Goal: Information Seeking & Learning: Check status

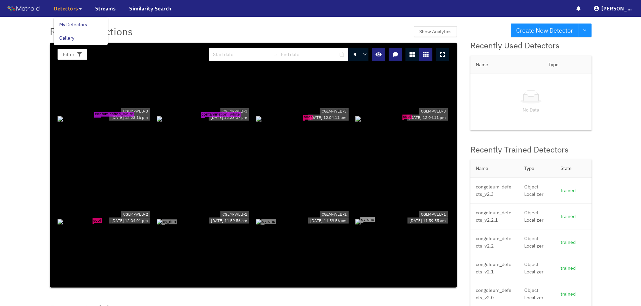
click at [67, 9] on span "Detectors" at bounding box center [66, 8] width 25 height 8
click at [103, 6] on link "Streams" at bounding box center [105, 8] width 21 height 8
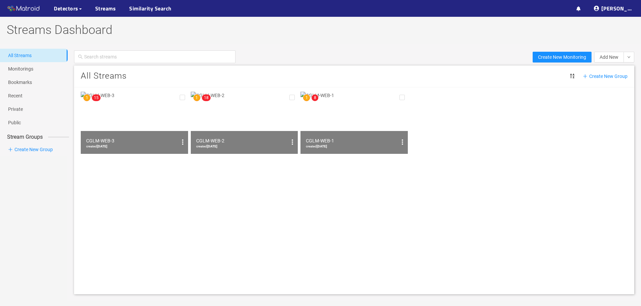
click at [231, 112] on img at bounding box center [244, 123] width 107 height 62
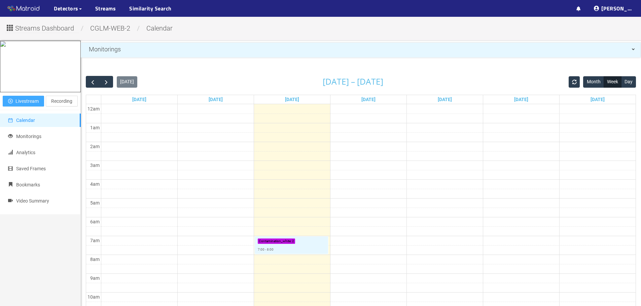
click at [25, 105] on span "Livestream" at bounding box center [26, 101] width 23 height 7
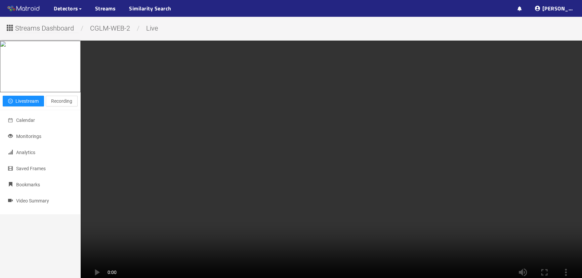
drag, startPoint x: 614, startPoint y: 0, endPoint x: 424, endPoint y: 104, distance: 216.4
click at [424, 104] on video at bounding box center [332, 166] width 502 height 251
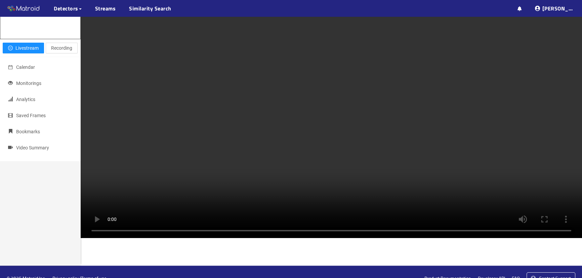
scroll to position [153, 0]
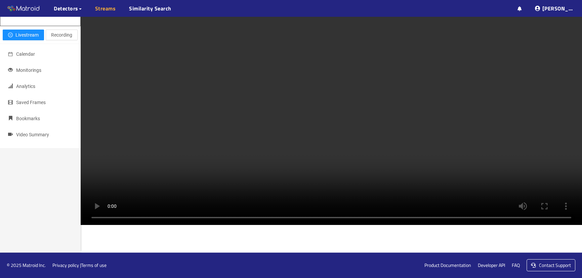
click at [104, 7] on link "Streams" at bounding box center [105, 8] width 21 height 8
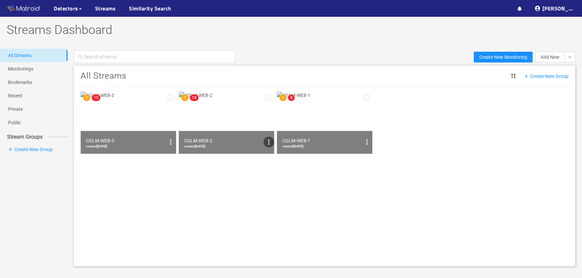
click at [267, 141] on icon "options" at bounding box center [269, 142] width 8 height 8
click at [229, 113] on div at bounding box center [291, 139] width 582 height 278
click at [239, 117] on img at bounding box center [227, 123] width 96 height 62
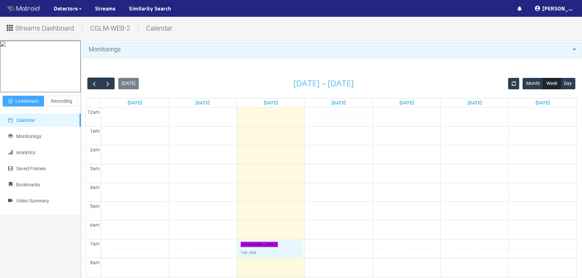
click at [27, 105] on span "Livestream" at bounding box center [26, 101] width 23 height 7
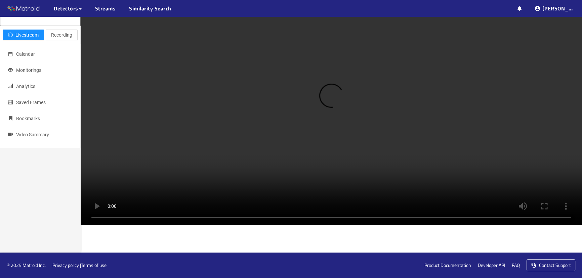
scroll to position [47, 0]
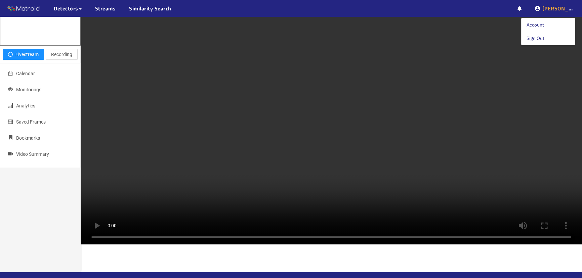
click at [575, 7] on span "[PERSON_NAME]" at bounding box center [555, 8] width 40 height 15
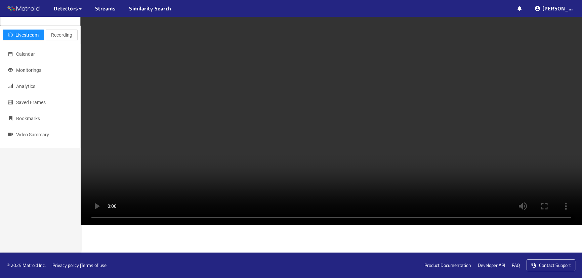
scroll to position [0, 0]
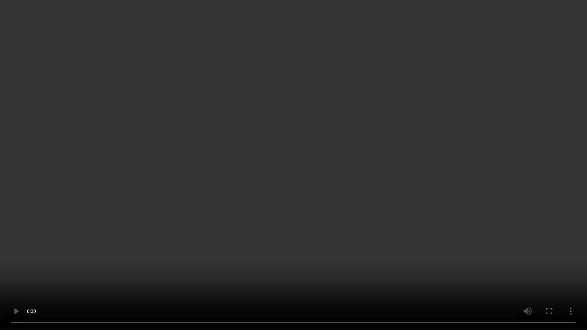
click at [392, 140] on video at bounding box center [293, 165] width 587 height 330
click at [488, 137] on video at bounding box center [293, 165] width 587 height 330
click at [515, 202] on video at bounding box center [293, 165] width 587 height 330
click at [518, 202] on video at bounding box center [293, 165] width 587 height 330
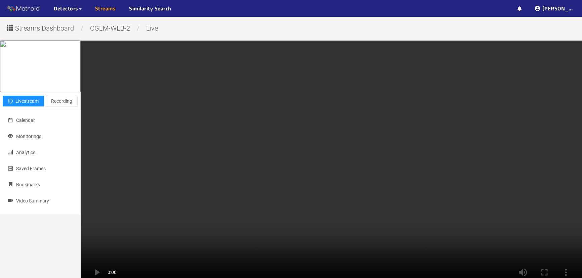
click at [101, 7] on link "Streams" at bounding box center [105, 8] width 21 height 8
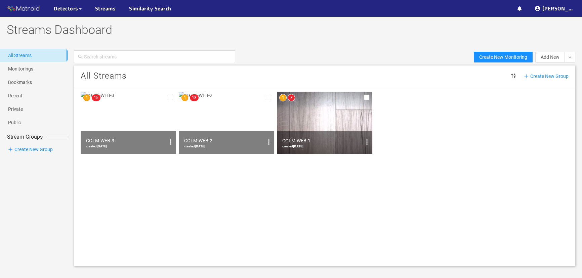
click at [127, 119] on img at bounding box center [129, 123] width 96 height 62
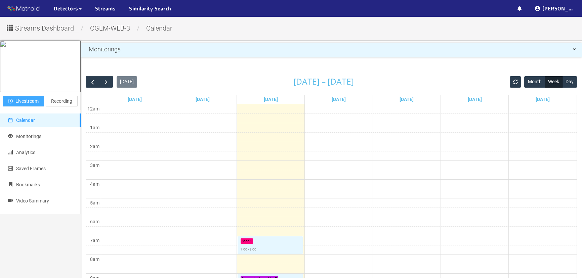
click at [26, 105] on span "Livestream" at bounding box center [26, 101] width 23 height 7
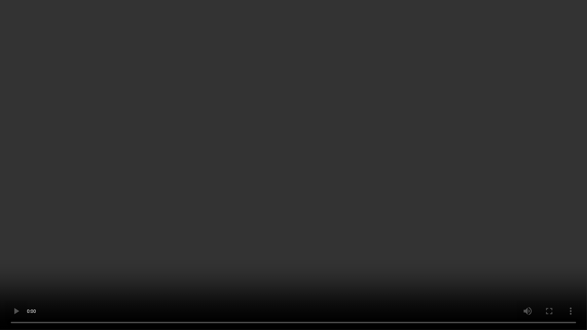
click at [487, 130] on video at bounding box center [293, 165] width 587 height 330
click at [498, 106] on video at bounding box center [293, 165] width 587 height 330
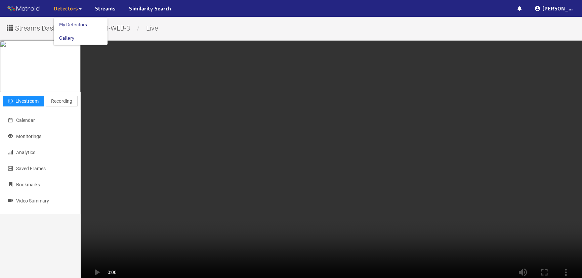
click at [73, 9] on span "Detectors" at bounding box center [66, 8] width 25 height 8
click at [77, 23] on link "My Detectors" at bounding box center [73, 24] width 28 height 13
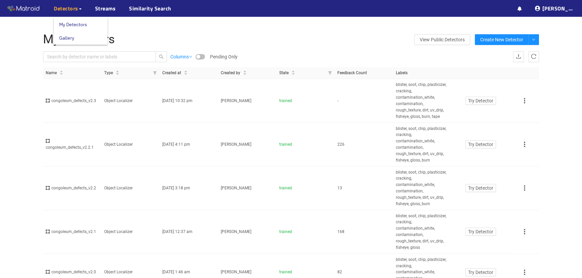
click at [59, 9] on span "Detectors" at bounding box center [66, 8] width 25 height 8
click at [69, 37] on link "Gallery" at bounding box center [66, 37] width 15 height 13
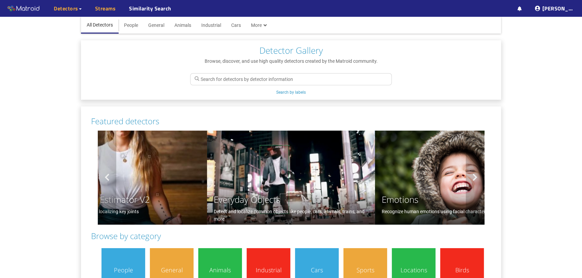
click at [104, 7] on link "Streams" at bounding box center [105, 8] width 21 height 8
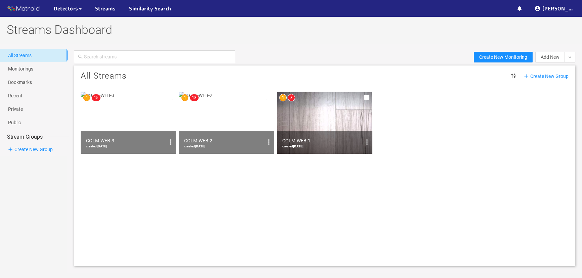
click at [215, 121] on img at bounding box center [227, 123] width 96 height 62
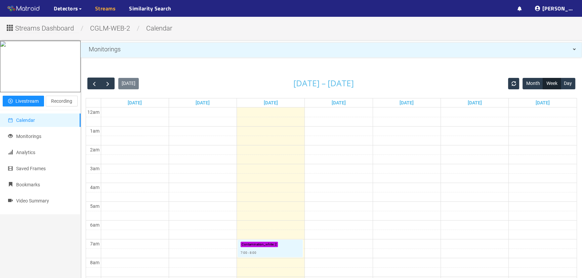
click at [104, 10] on link "Streams" at bounding box center [105, 8] width 21 height 8
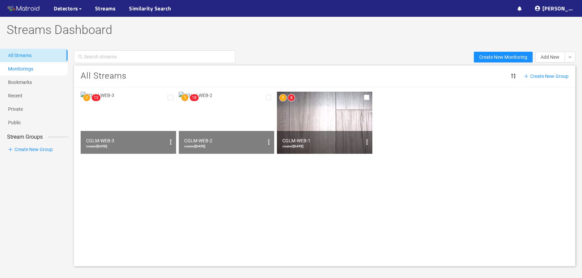
click at [28, 66] on link "Monitorings" at bounding box center [20, 68] width 25 height 5
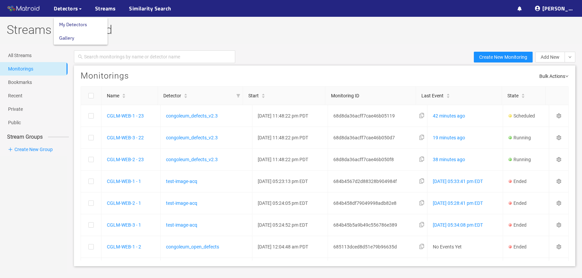
click at [81, 22] on link "My Detectors" at bounding box center [73, 24] width 28 height 13
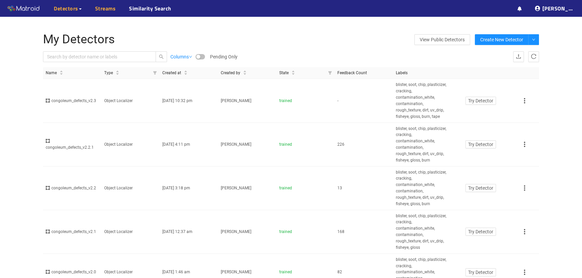
click at [104, 7] on link "Streams" at bounding box center [105, 8] width 21 height 8
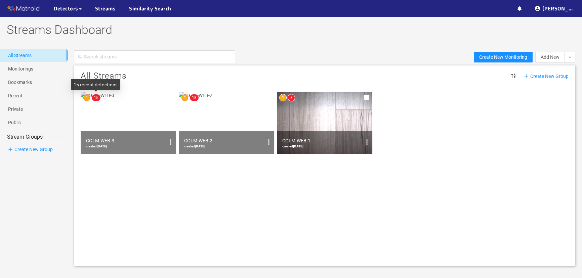
click at [96, 96] on span "15" at bounding box center [96, 98] width 5 height 5
click at [121, 114] on img at bounding box center [129, 123] width 96 height 62
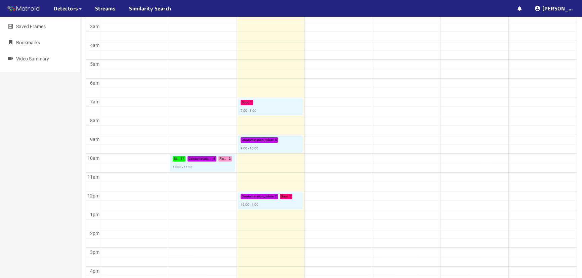
scroll to position [153, 0]
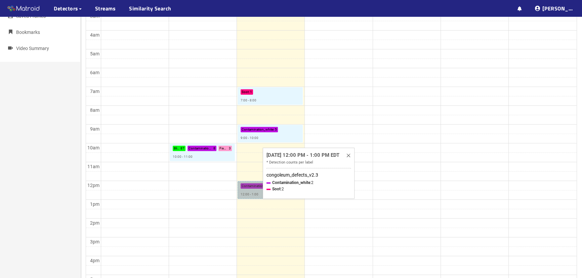
click at [259, 188] on link "Contamination_white : 2 Soot : 2 12:00 - 1:00" at bounding box center [270, 190] width 65 height 17
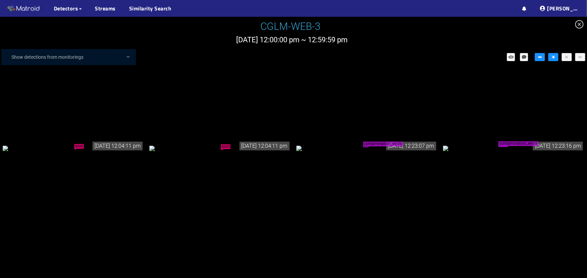
click at [578, 24] on icon "close-circle" at bounding box center [579, 24] width 8 height 8
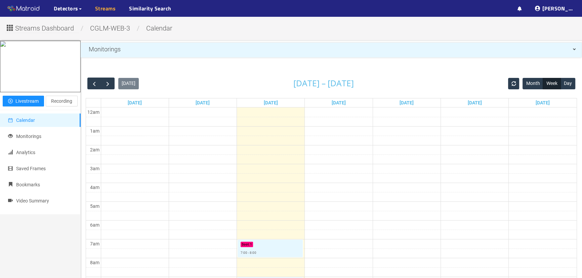
click at [107, 7] on link "Streams" at bounding box center [105, 8] width 21 height 8
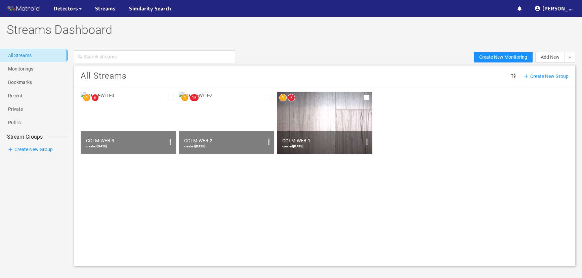
click at [217, 117] on img at bounding box center [227, 123] width 96 height 62
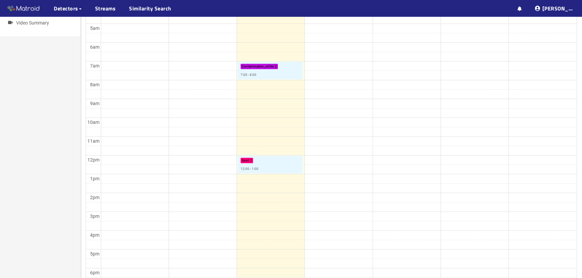
scroll to position [214, 0]
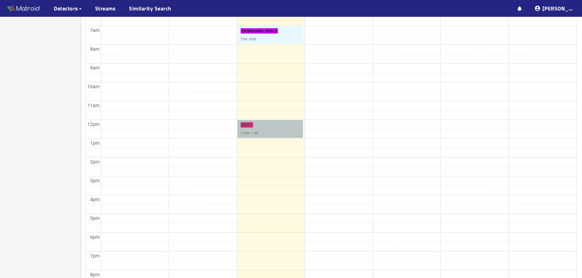
click at [247, 126] on link "Soot : 1 12:00 - 1:00" at bounding box center [270, 128] width 65 height 17
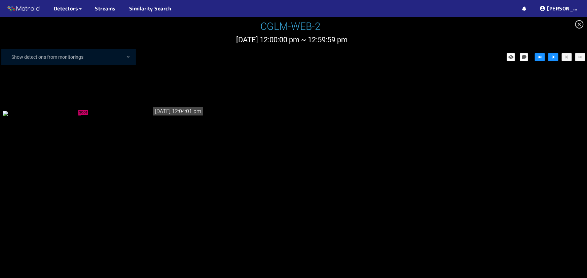
click at [578, 23] on icon "close-circle" at bounding box center [579, 24] width 8 height 8
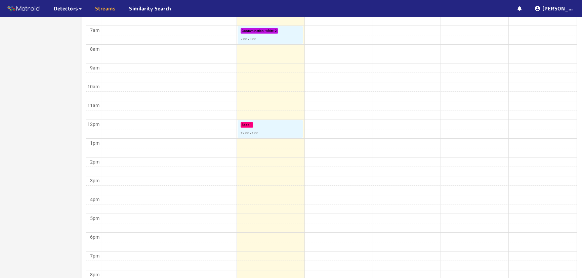
click at [108, 9] on link "Streams" at bounding box center [105, 8] width 21 height 8
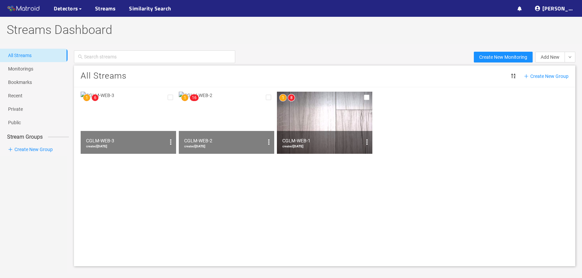
click at [325, 122] on img at bounding box center [325, 123] width 96 height 62
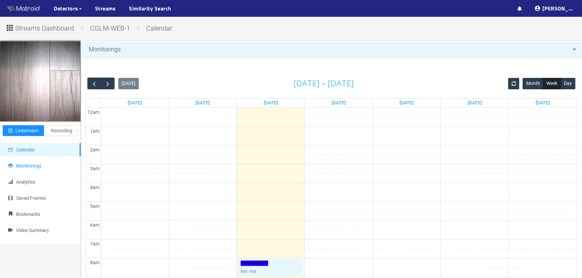
click at [26, 166] on span "Monitorings" at bounding box center [28, 165] width 25 height 5
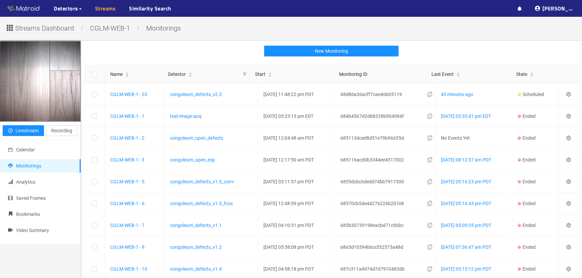
click at [104, 9] on link "Streams" at bounding box center [105, 8] width 21 height 8
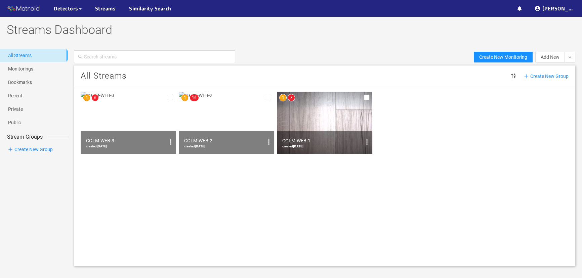
click at [318, 116] on img at bounding box center [325, 123] width 96 height 62
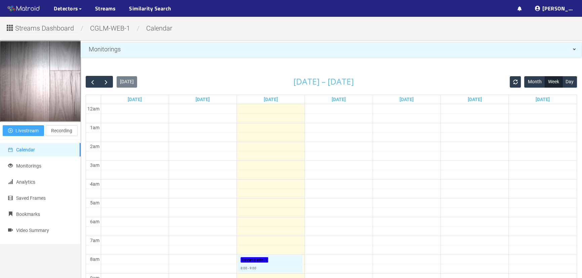
click at [18, 133] on span "Livestream" at bounding box center [26, 130] width 23 height 7
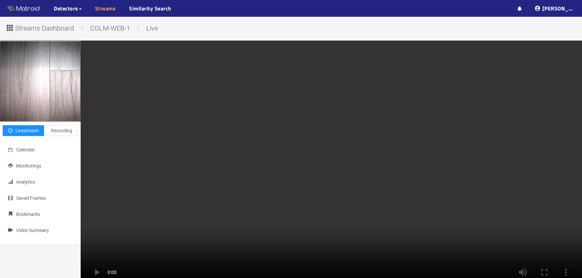
click at [111, 9] on link "Streams" at bounding box center [105, 8] width 21 height 8
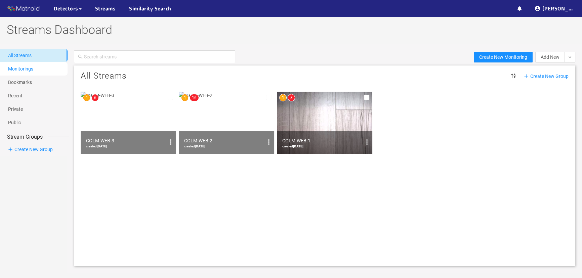
click at [27, 66] on link "Monitorings" at bounding box center [20, 68] width 25 height 5
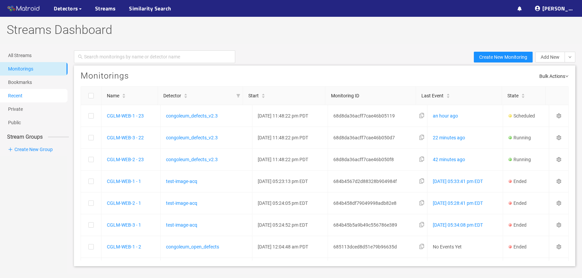
click at [21, 93] on link "Recent" at bounding box center [15, 95] width 14 height 5
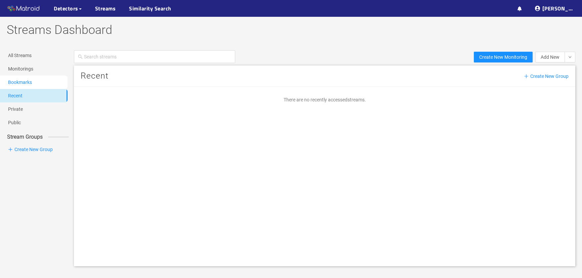
click at [26, 82] on link "Bookmarks" at bounding box center [20, 82] width 24 height 5
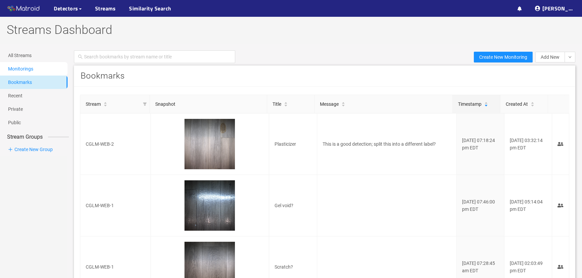
click at [20, 66] on link "Monitorings" at bounding box center [20, 68] width 25 height 5
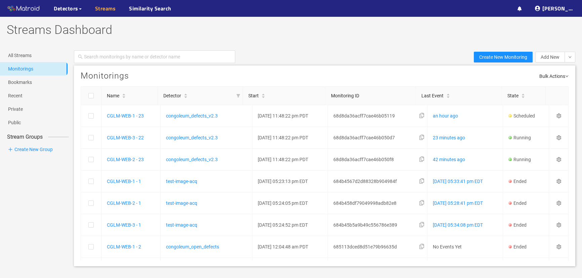
click at [106, 8] on link "Streams" at bounding box center [105, 8] width 21 height 8
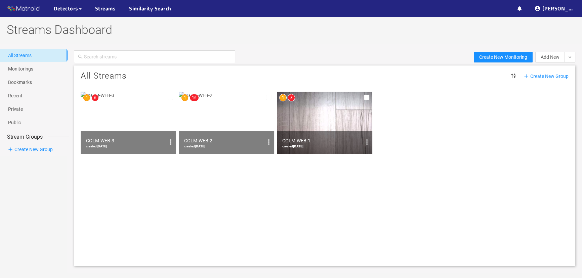
click at [135, 118] on img at bounding box center [129, 123] width 96 height 62
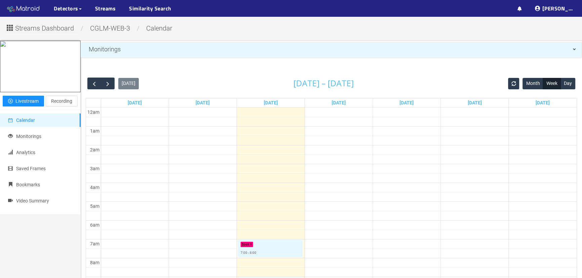
click at [32, 8] on img at bounding box center [24, 9] width 34 height 10
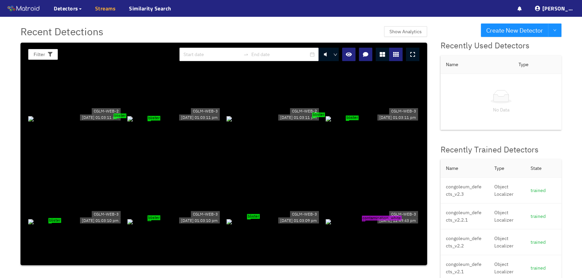
click at [110, 6] on link "Streams" at bounding box center [105, 8] width 21 height 8
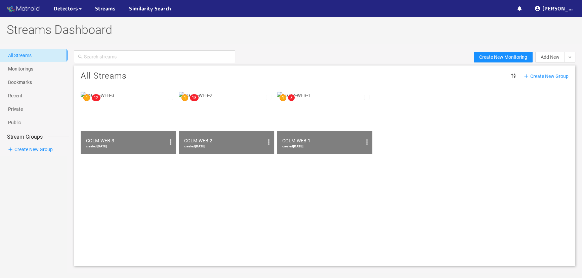
click at [20, 7] on img at bounding box center [24, 9] width 34 height 10
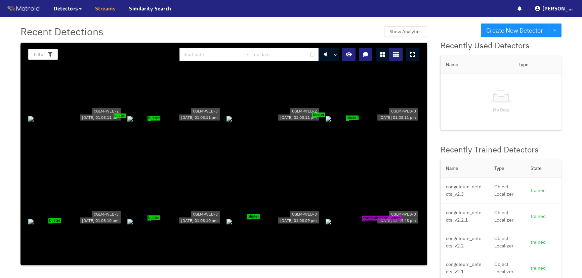
click at [106, 7] on link "Streams" at bounding box center [105, 8] width 21 height 8
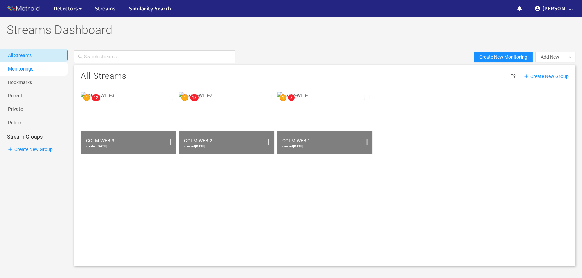
click at [25, 67] on link "Monitorings" at bounding box center [20, 68] width 25 height 5
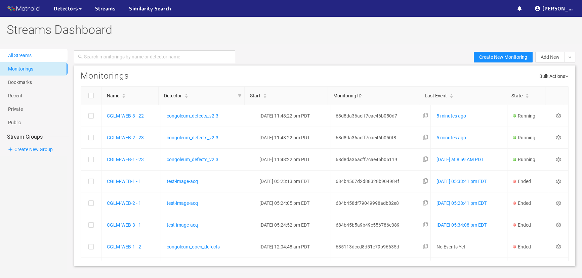
click at [20, 56] on link "All Streams" at bounding box center [20, 55] width 24 height 5
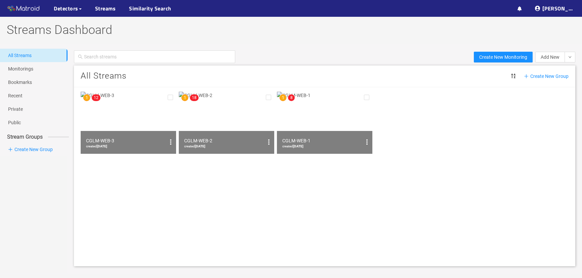
click at [121, 119] on img at bounding box center [129, 123] width 96 height 62
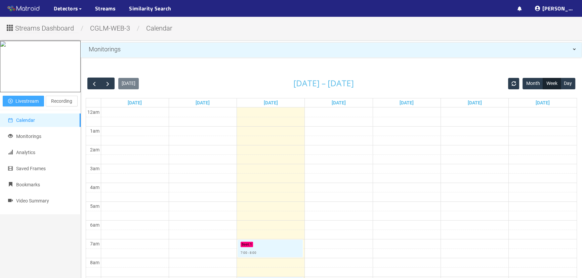
click at [27, 105] on span "Livestream" at bounding box center [26, 101] width 23 height 7
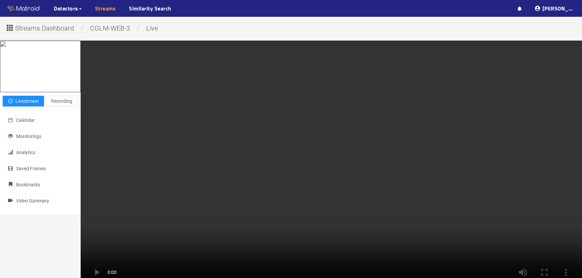
click at [106, 7] on link "Streams" at bounding box center [105, 8] width 21 height 8
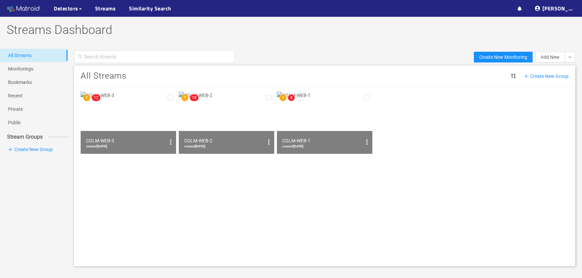
click at [25, 9] on img at bounding box center [24, 9] width 34 height 10
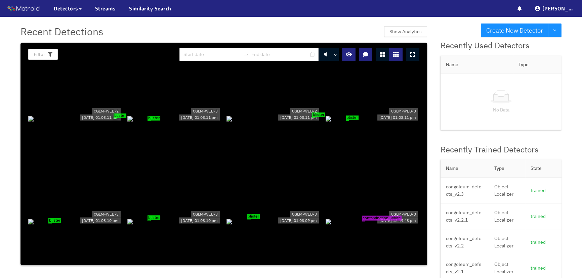
click at [385, 52] on div at bounding box center [382, 54] width 13 height 13
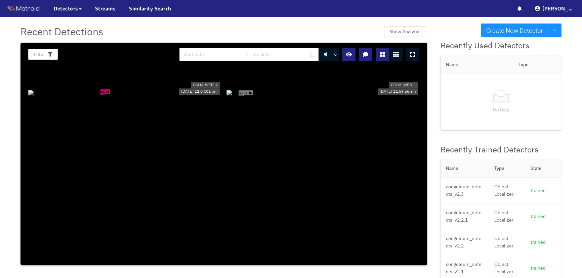
scroll to position [1467, 0]
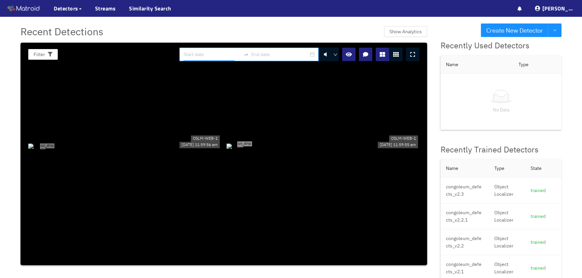
click at [218, 54] on input at bounding box center [212, 54] width 57 height 7
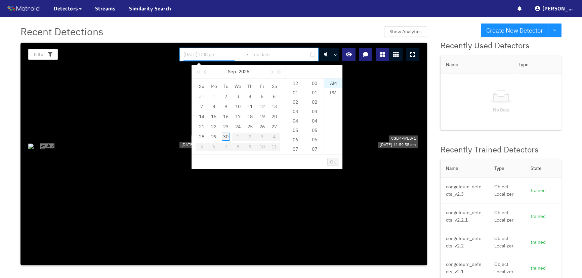
click at [226, 136] on div "30" at bounding box center [226, 137] width 8 height 8
click at [293, 81] on div "12" at bounding box center [295, 83] width 19 height 9
type input "Tue, Sep 30 12:08 pm"
click at [274, 53] on input at bounding box center [280, 54] width 57 height 7
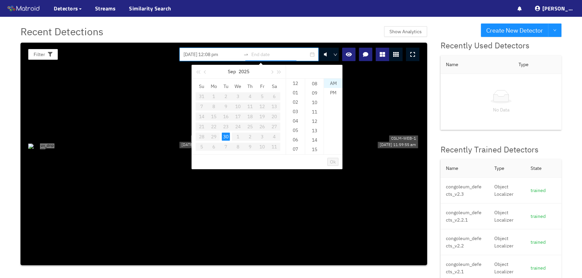
type input "Tue, Sep 30 12:08 pm"
click at [296, 92] on div "01" at bounding box center [295, 92] width 19 height 9
click at [329, 92] on div "PM" at bounding box center [333, 92] width 18 height 9
type input "Tue, Sep 30 1:00 pm"
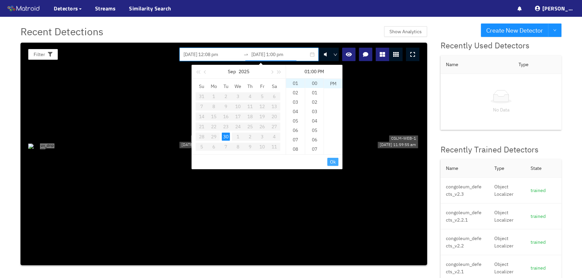
click at [330, 164] on span "Ok" at bounding box center [333, 161] width 6 height 7
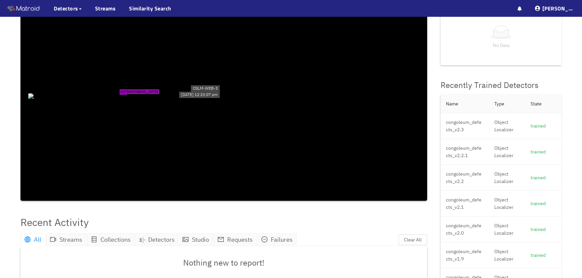
scroll to position [0, 0]
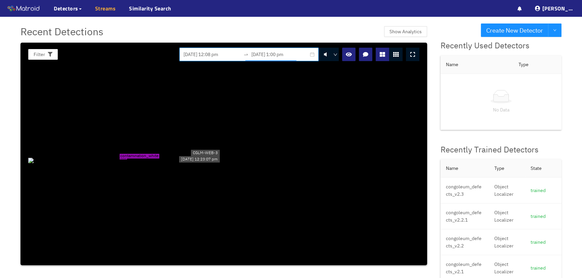
click at [103, 9] on link "Streams" at bounding box center [105, 8] width 21 height 8
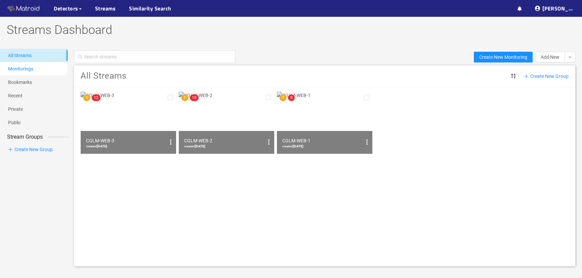
click at [27, 68] on link "Monitorings" at bounding box center [20, 68] width 25 height 5
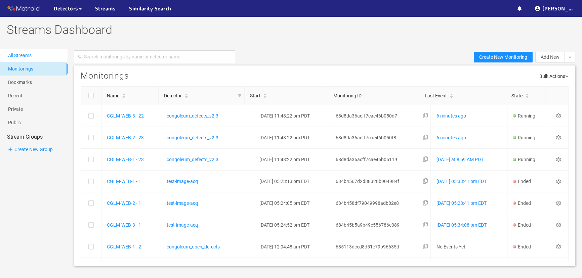
click at [22, 54] on link "All Streams" at bounding box center [20, 55] width 24 height 5
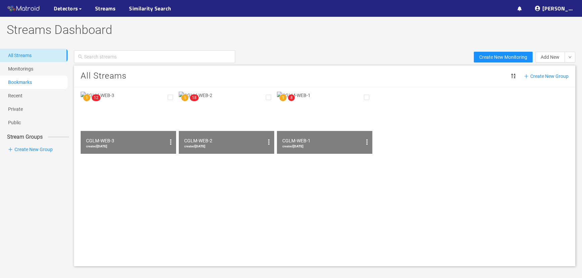
click at [25, 85] on link "Bookmarks" at bounding box center [20, 82] width 24 height 5
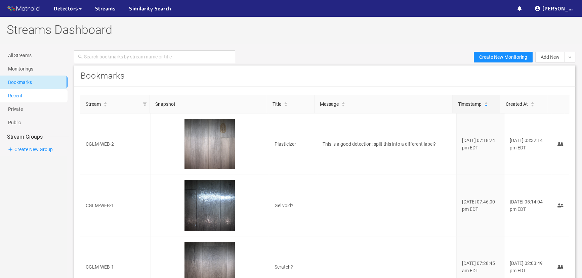
click at [22, 94] on link "Recent" at bounding box center [15, 95] width 14 height 5
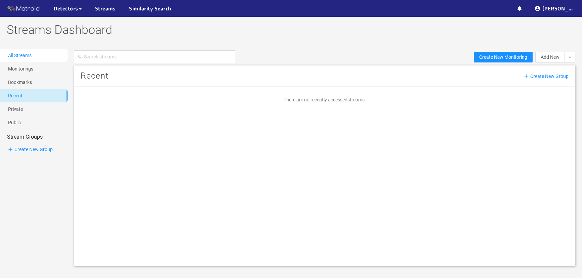
click at [15, 55] on link "All Streams" at bounding box center [20, 55] width 24 height 5
